Goal: Task Accomplishment & Management: Complete application form

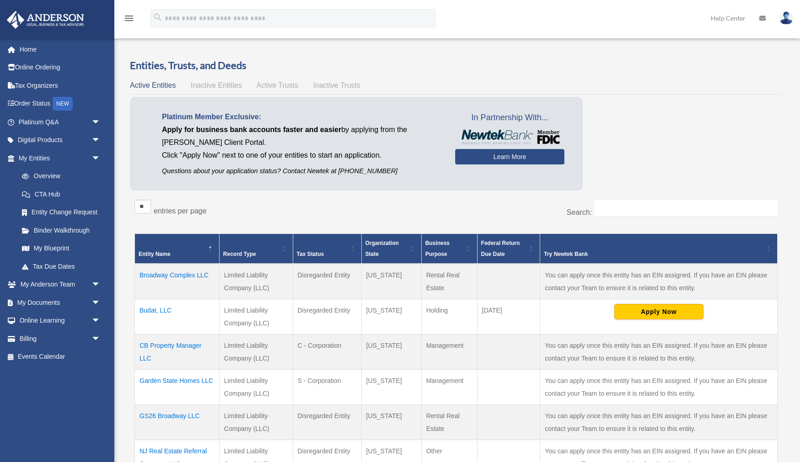
scroll to position [53, 0]
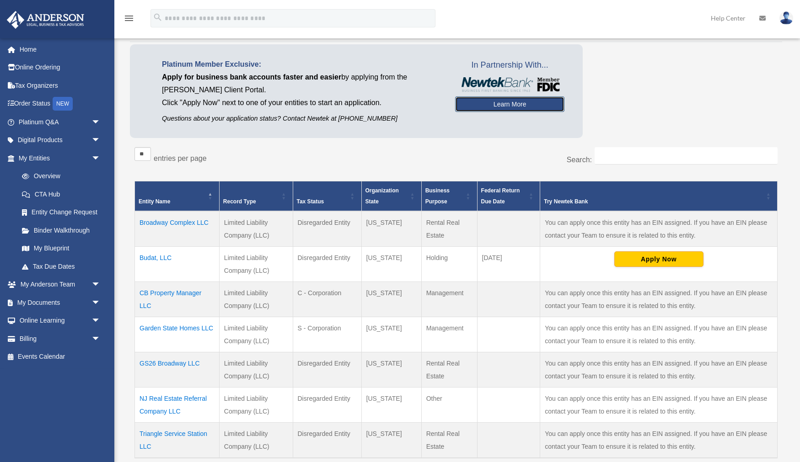
click at [507, 104] on link "Learn More" at bounding box center [509, 104] width 109 height 16
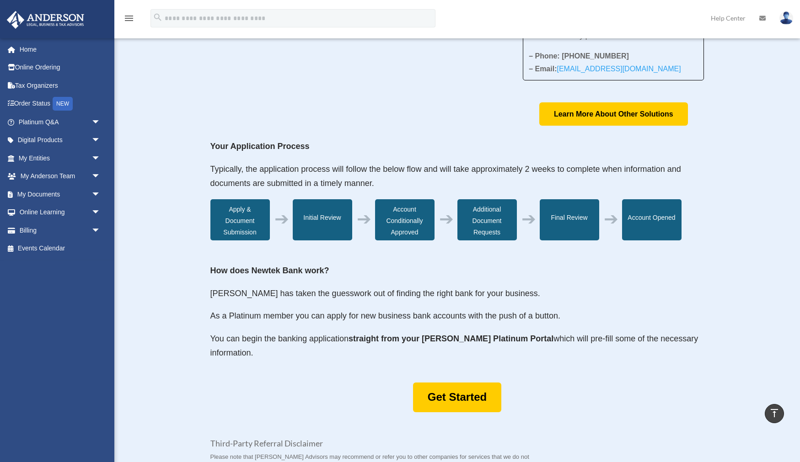
scroll to position [192, 0]
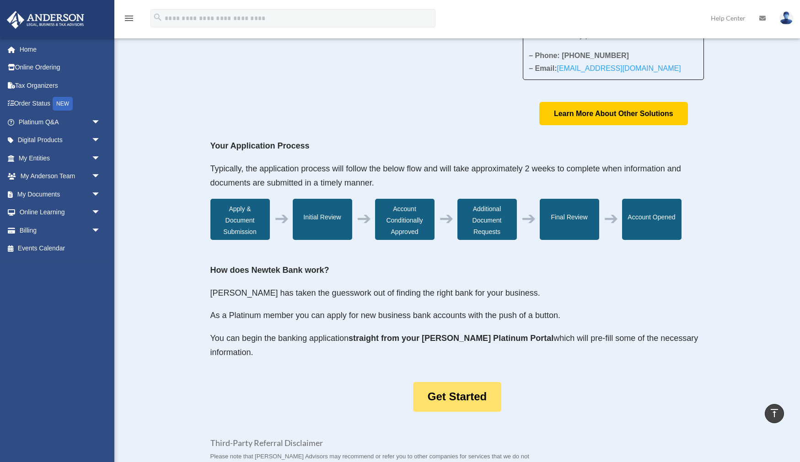
click at [468, 395] on link "Get Started" at bounding box center [457, 397] width 88 height 30
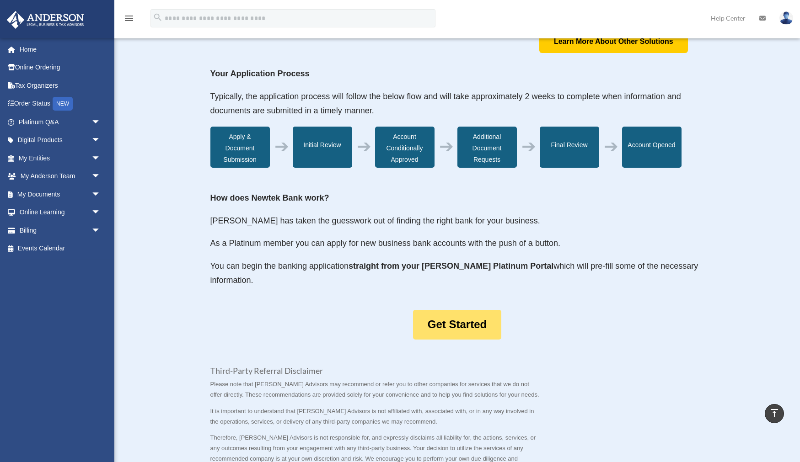
scroll to position [262, 0]
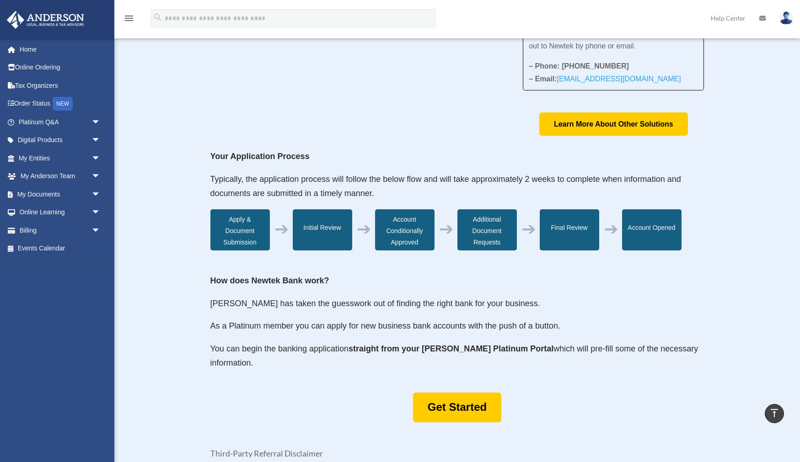
scroll to position [183, 0]
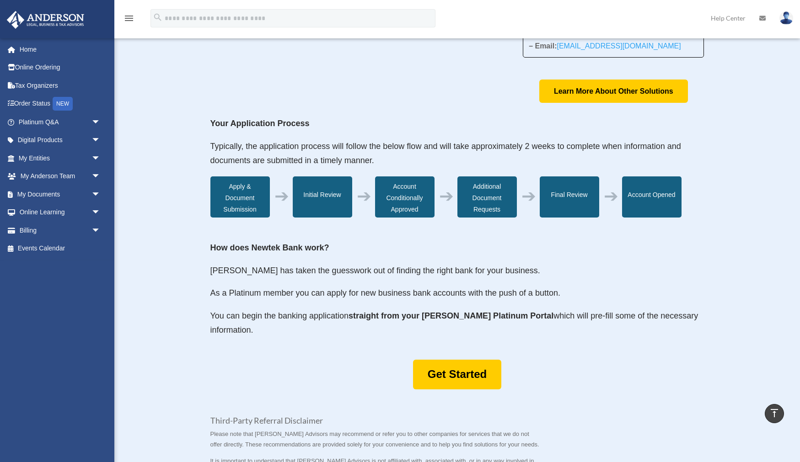
click at [320, 315] on p "You can begin the banking application straight from your Anderson Platinum Port…" at bounding box center [457, 323] width 494 height 29
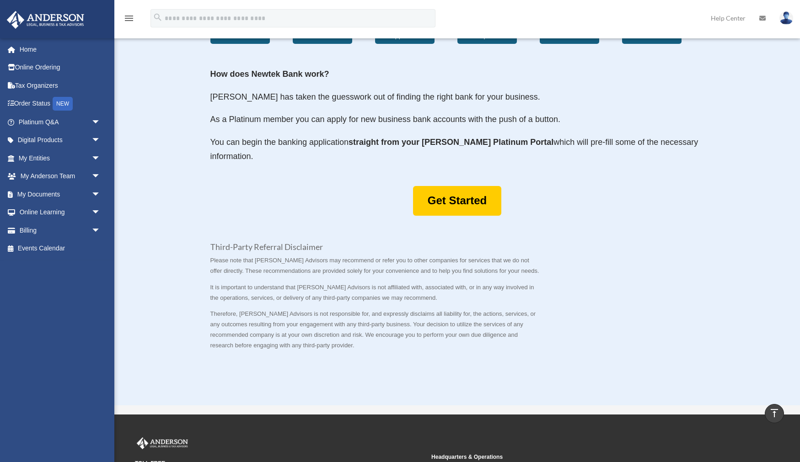
scroll to position [389, 0]
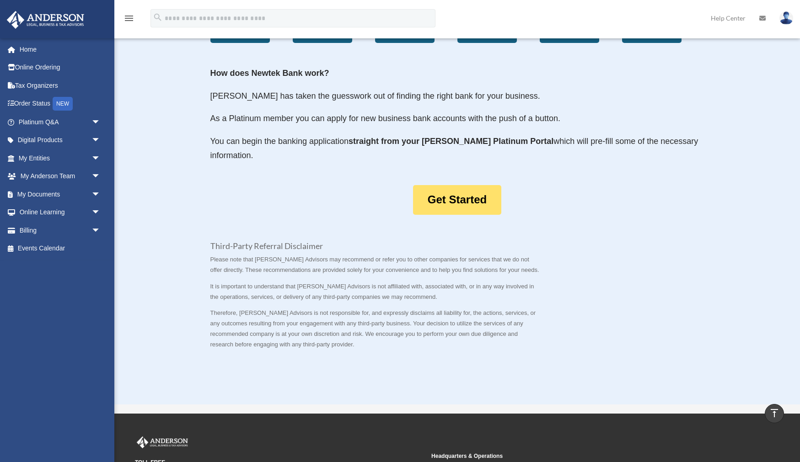
click at [481, 198] on link "Get Started" at bounding box center [457, 200] width 88 height 30
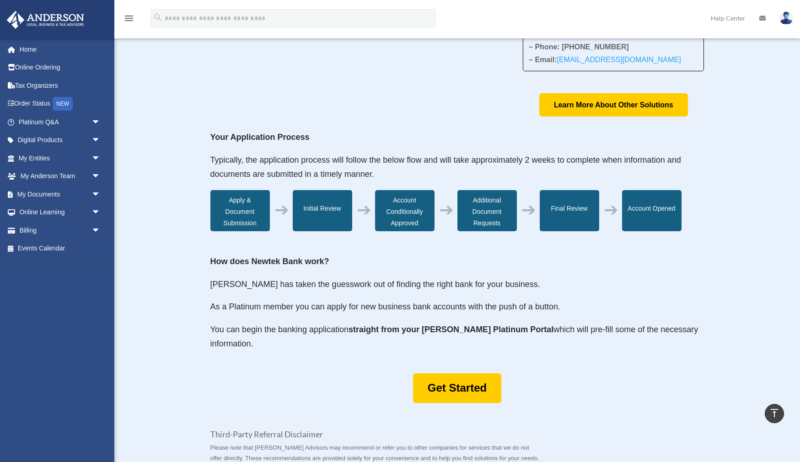
scroll to position [0, 0]
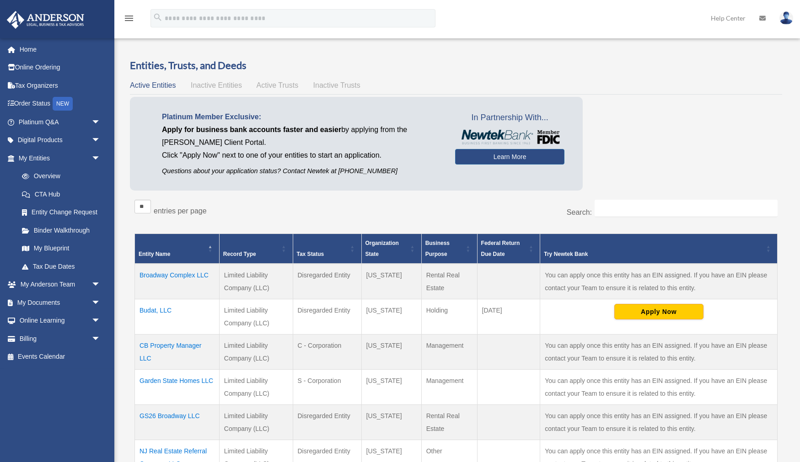
click at [670, 320] on td "Apply Now" at bounding box center [658, 316] width 237 height 35
click at [665, 311] on button "Apply Now" at bounding box center [658, 312] width 89 height 16
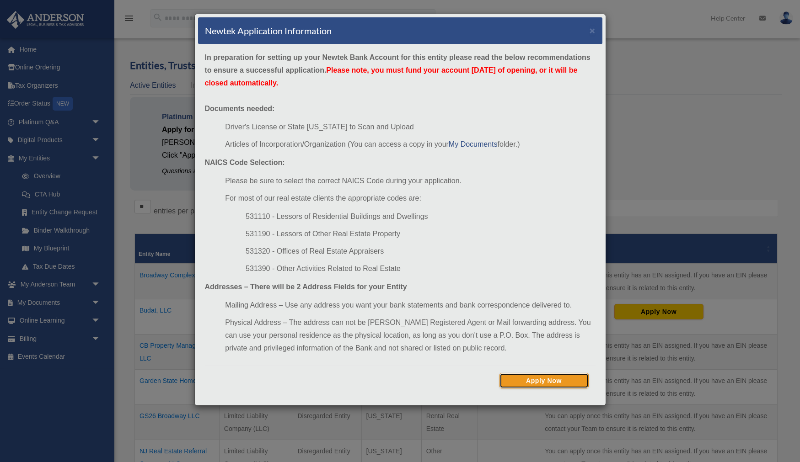
click at [580, 381] on button "Apply Now" at bounding box center [543, 381] width 89 height 16
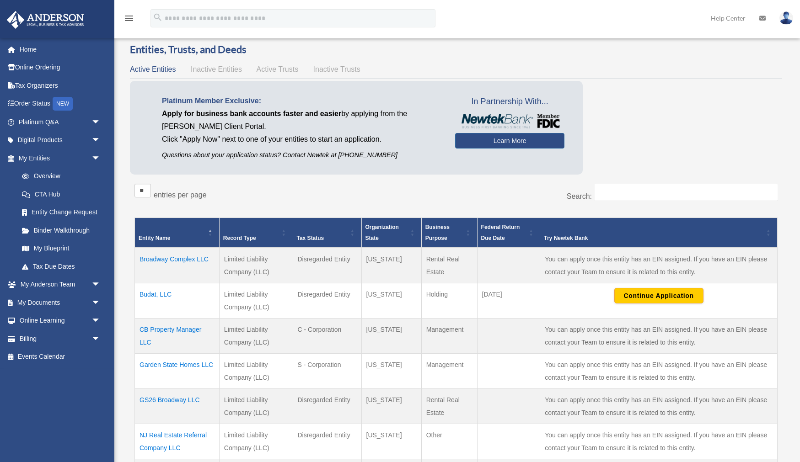
scroll to position [23, 0]
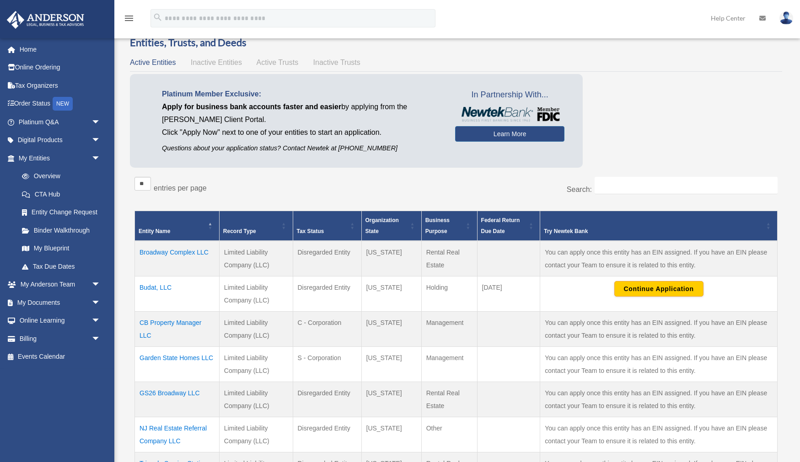
click at [463, 295] on td "Holding" at bounding box center [449, 293] width 56 height 35
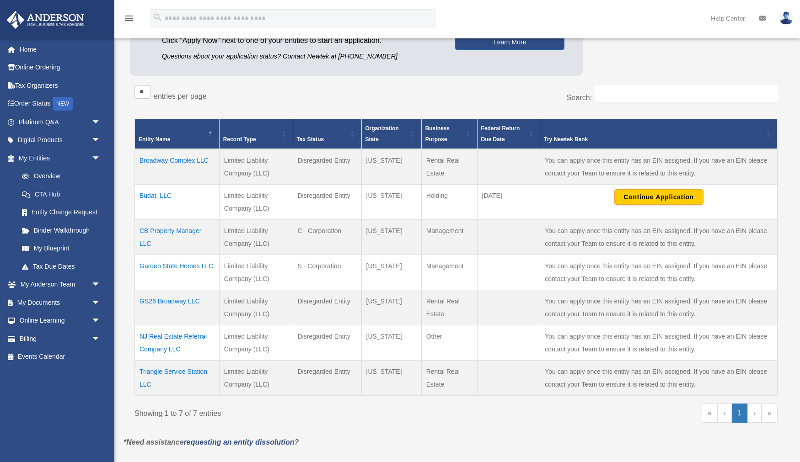
scroll to position [116, 0]
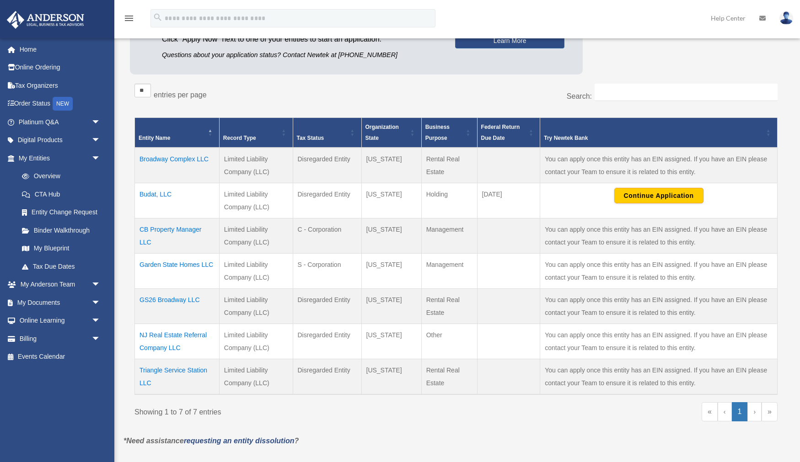
click at [708, 31] on link "Help Center" at bounding box center [728, 18] width 48 height 36
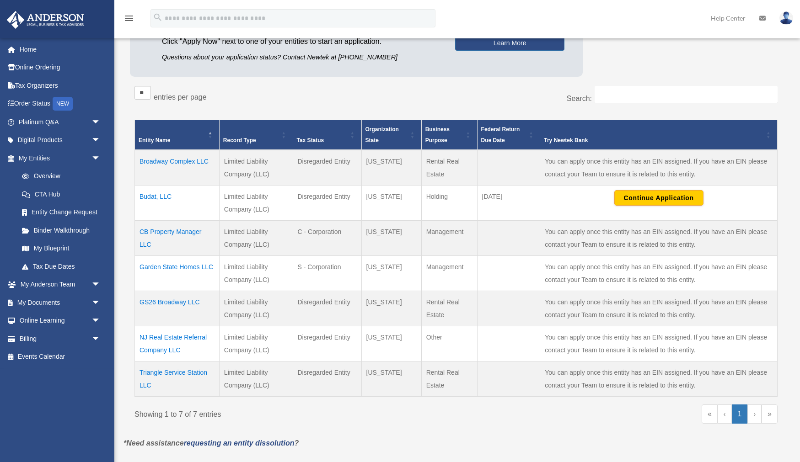
scroll to position [114, 0]
